Goal: Task Accomplishment & Management: Manage account settings

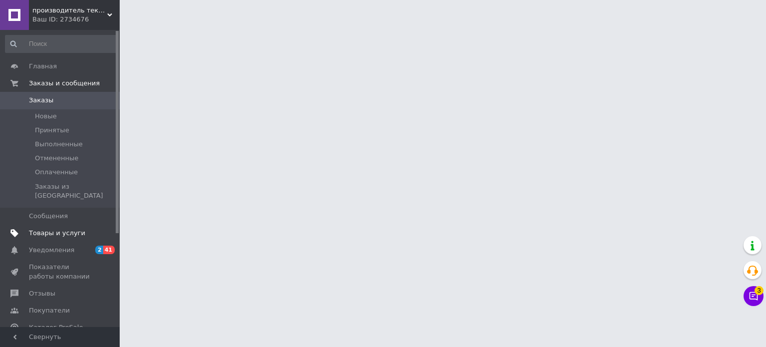
click at [70, 229] on span "Товары и услуги" at bounding box center [57, 233] width 56 height 9
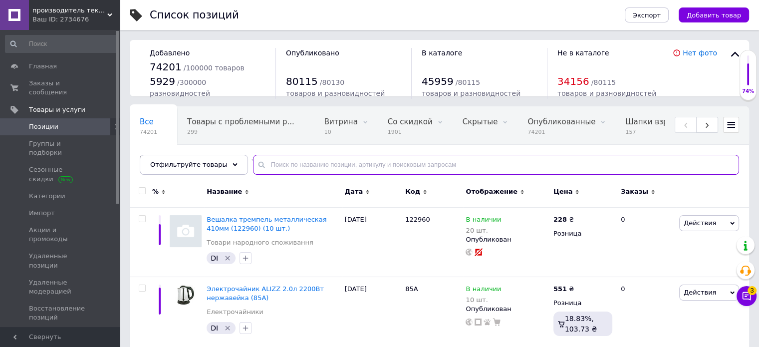
click at [309, 161] on input "text" at bounding box center [496, 165] width 486 height 20
paste input "Портативное зарядное устройство с солнечной панелью Power Bank YM-639 CX Внешни…"
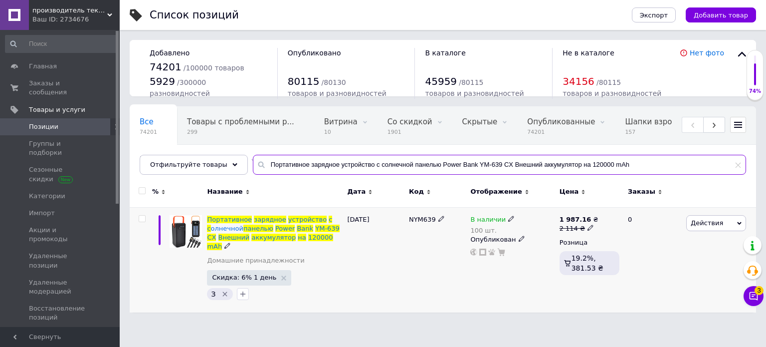
type input "Портативное зарядное устройство с солнечной панелью Power Bank YM-639 CX Внешни…"
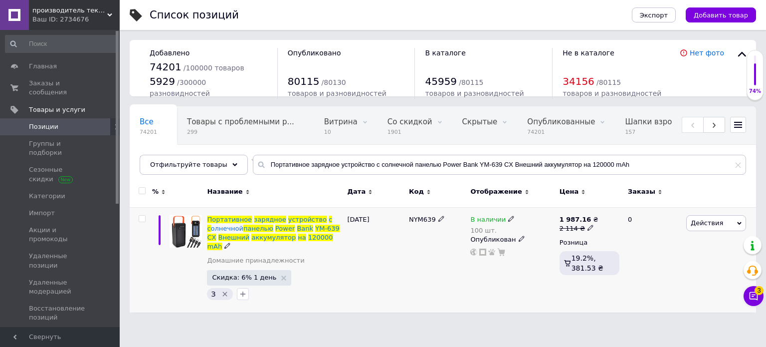
click at [509, 216] on icon at bounding box center [511, 219] width 6 height 6
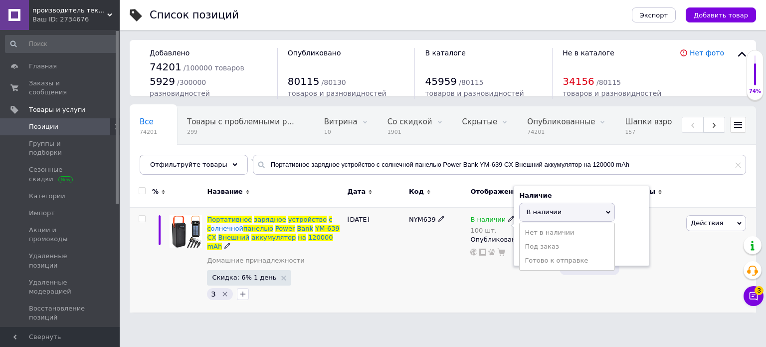
drag, startPoint x: 513, startPoint y: 217, endPoint x: 538, endPoint y: 234, distance: 30.2
click at [536, 226] on li "Нет в наличии" at bounding box center [567, 233] width 95 height 14
click at [540, 253] on input "100" at bounding box center [557, 250] width 76 height 20
drag, startPoint x: 540, startPoint y: 252, endPoint x: 546, endPoint y: 253, distance: 5.6
click at [543, 253] on input "100" at bounding box center [557, 250] width 76 height 20
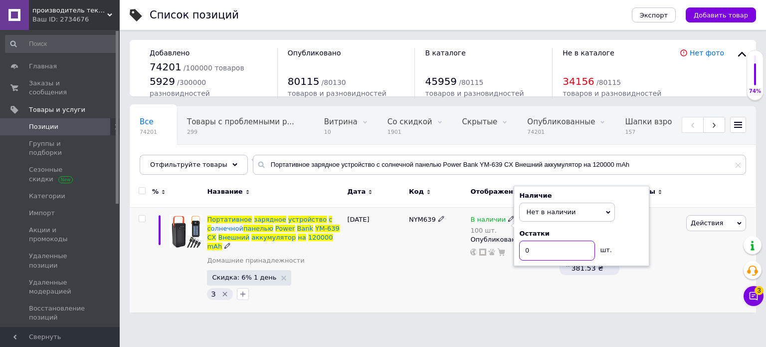
type input "0"
drag, startPoint x: 407, startPoint y: 256, endPoint x: 368, endPoint y: 201, distance: 68.0
click at [403, 248] on div "Портативное зарядное устройство с с олнечной панелью Power Bank YM-639 CX Внешн…" at bounding box center [443, 259] width 627 height 105
